Goal: Transaction & Acquisition: Purchase product/service

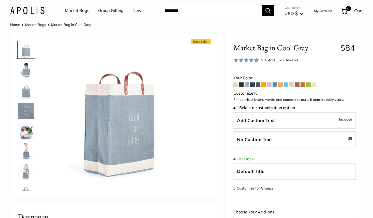
click at [79, 14] on link "Market Bags" at bounding box center [77, 11] width 24 height 8
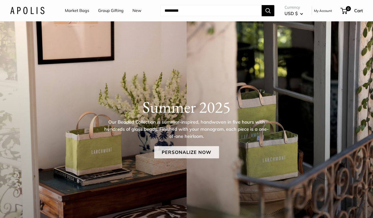
click at [192, 151] on link "Personalize Now" at bounding box center [186, 152] width 65 height 12
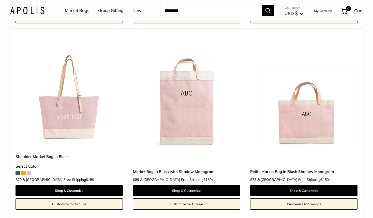
scroll to position [623, 0]
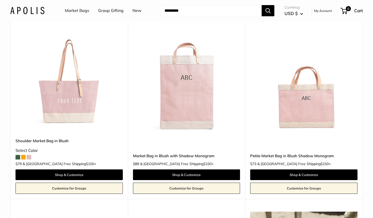
click at [0, 0] on img at bounding box center [0, 0] width 0 height 0
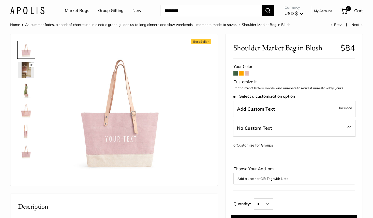
click at [27, 153] on img at bounding box center [26, 151] width 16 height 16
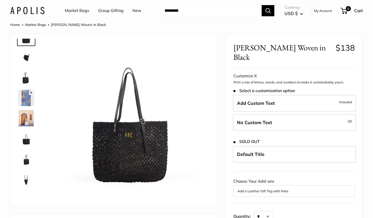
scroll to position [33, 0]
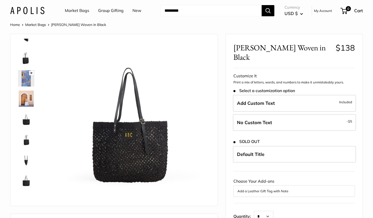
click at [27, 180] on img at bounding box center [26, 180] width 16 height 16
